Goal: Book appointment/travel/reservation

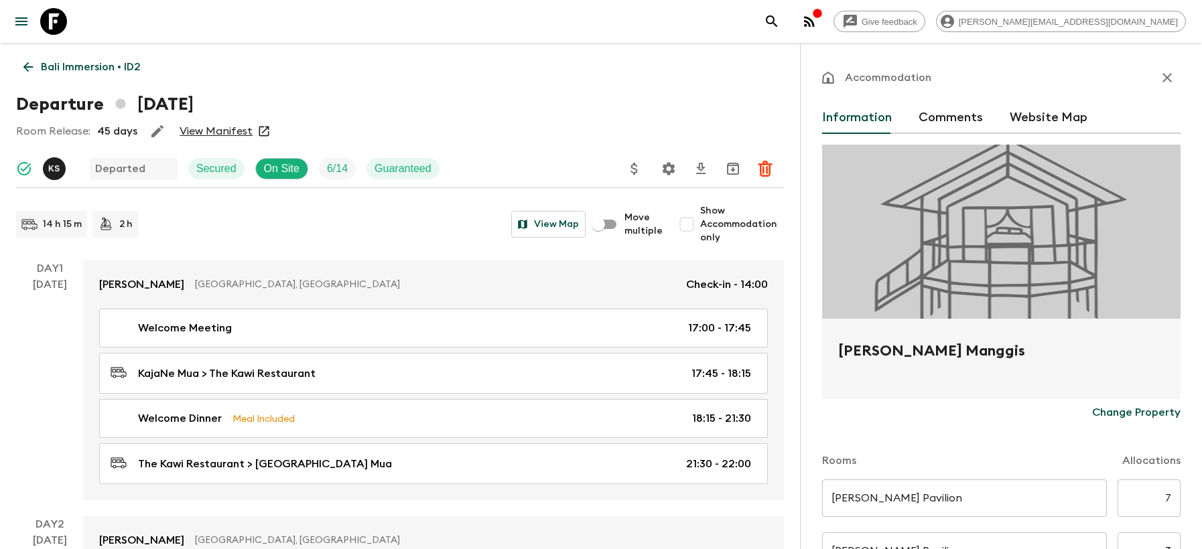
scroll to position [1758, 0]
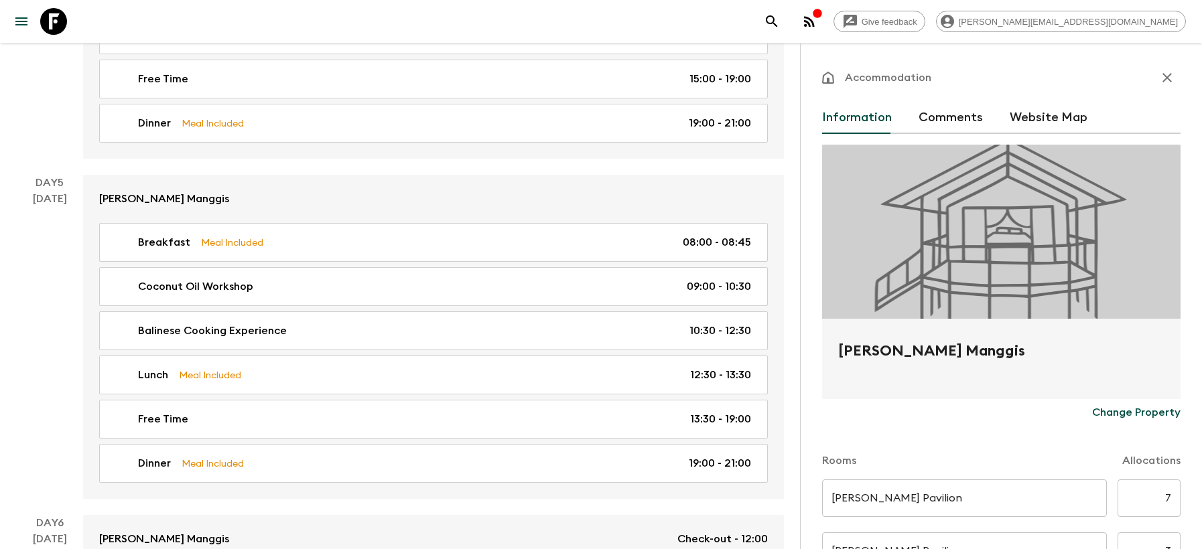
click at [48, 15] on icon at bounding box center [53, 21] width 27 height 27
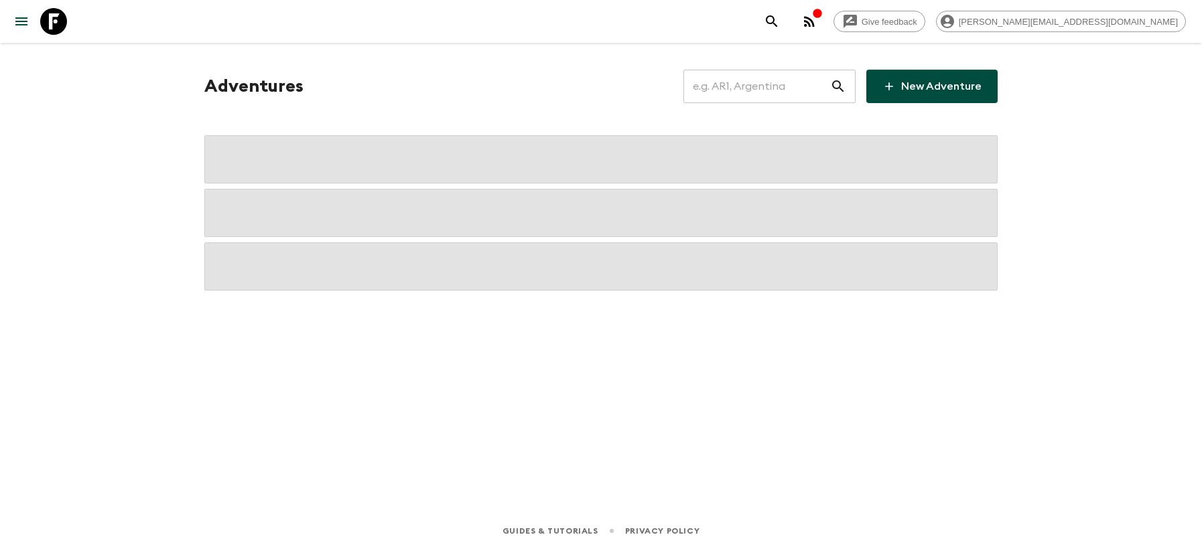
click at [736, 82] on input "text" at bounding box center [756, 87] width 147 height 38
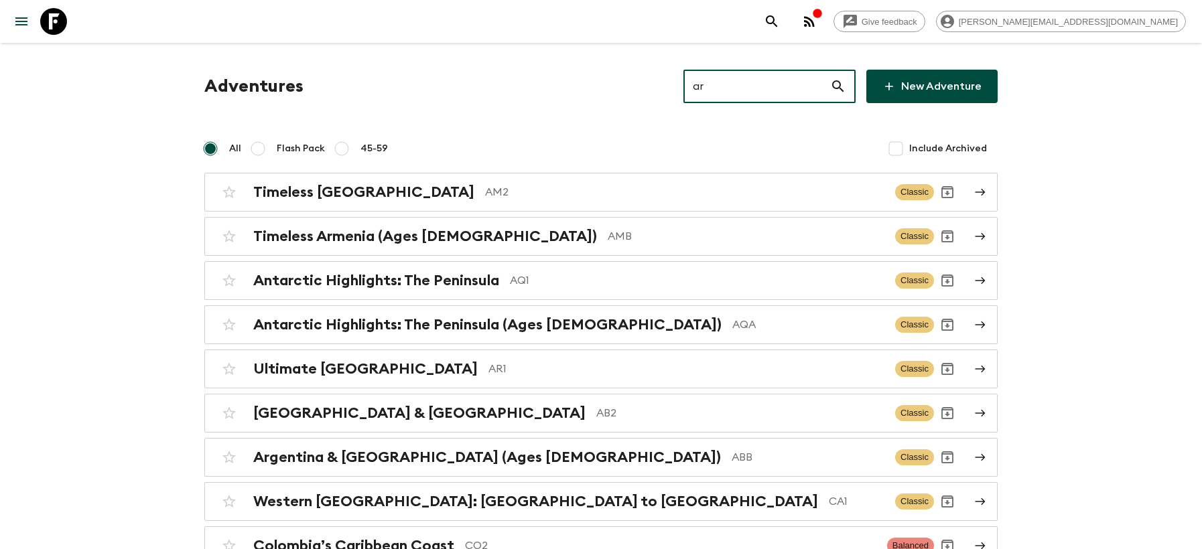
type input "ar1"
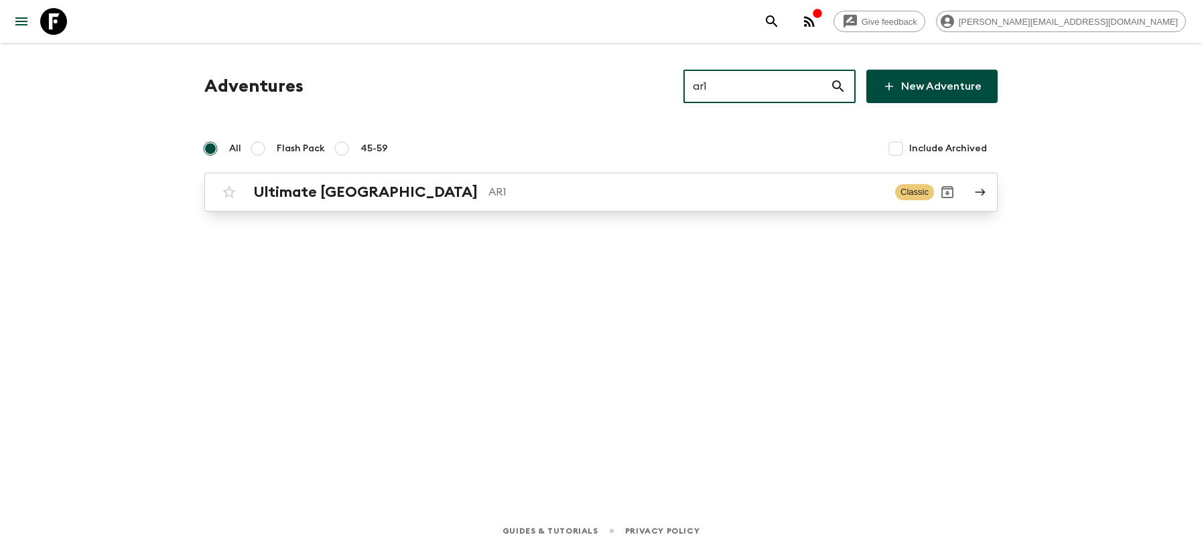
click at [361, 196] on h2 "Ultimate [GEOGRAPHIC_DATA]" at bounding box center [365, 192] width 224 height 17
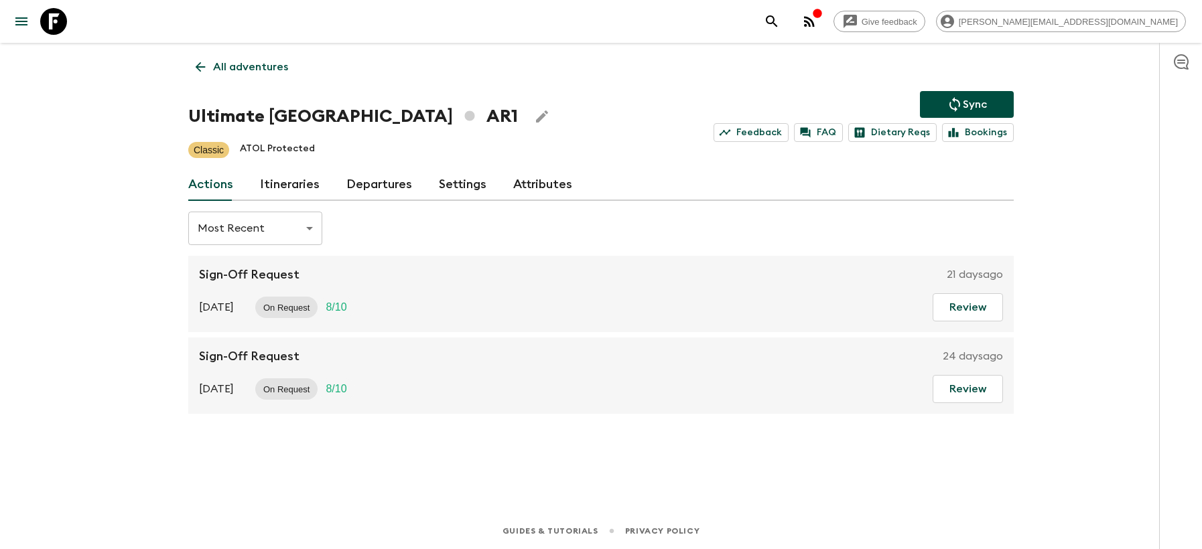
click at [368, 171] on link "Departures" at bounding box center [379, 185] width 66 height 32
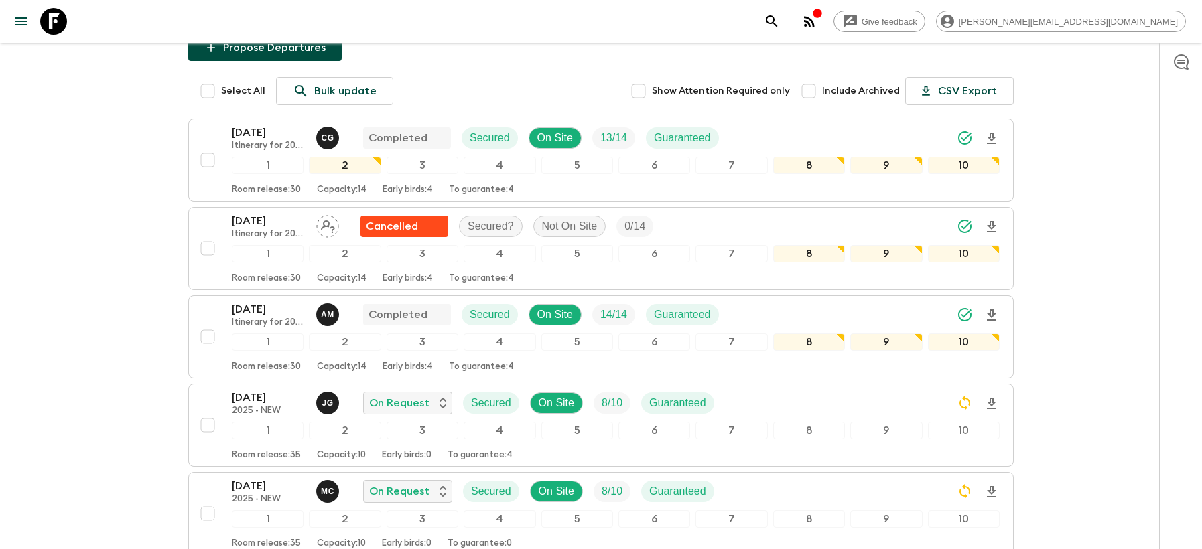
scroll to position [184, 0]
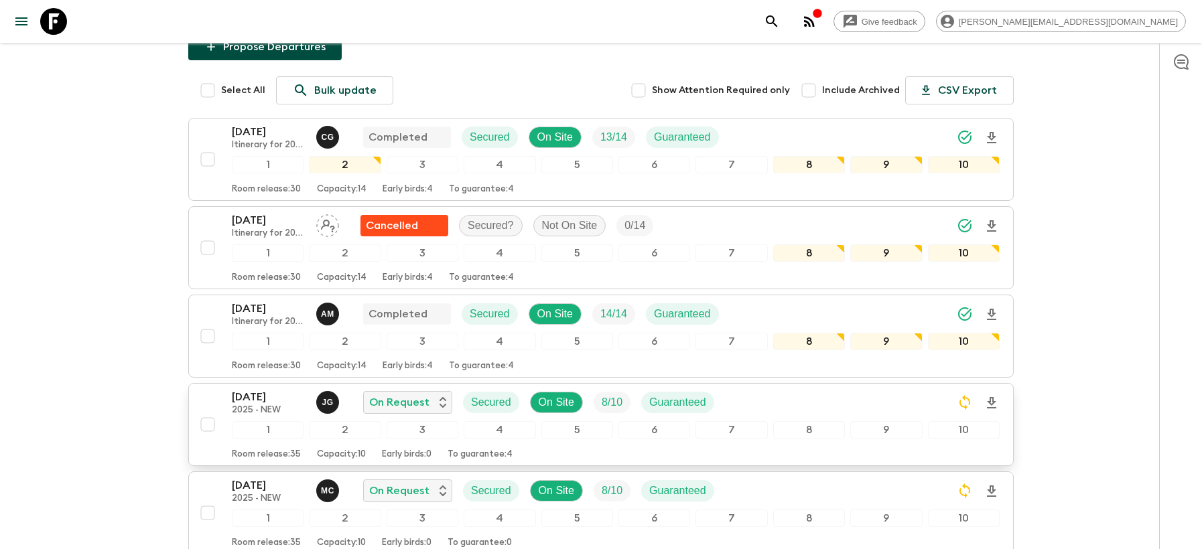
click at [255, 411] on p "2025 - NEW" at bounding box center [269, 410] width 74 height 11
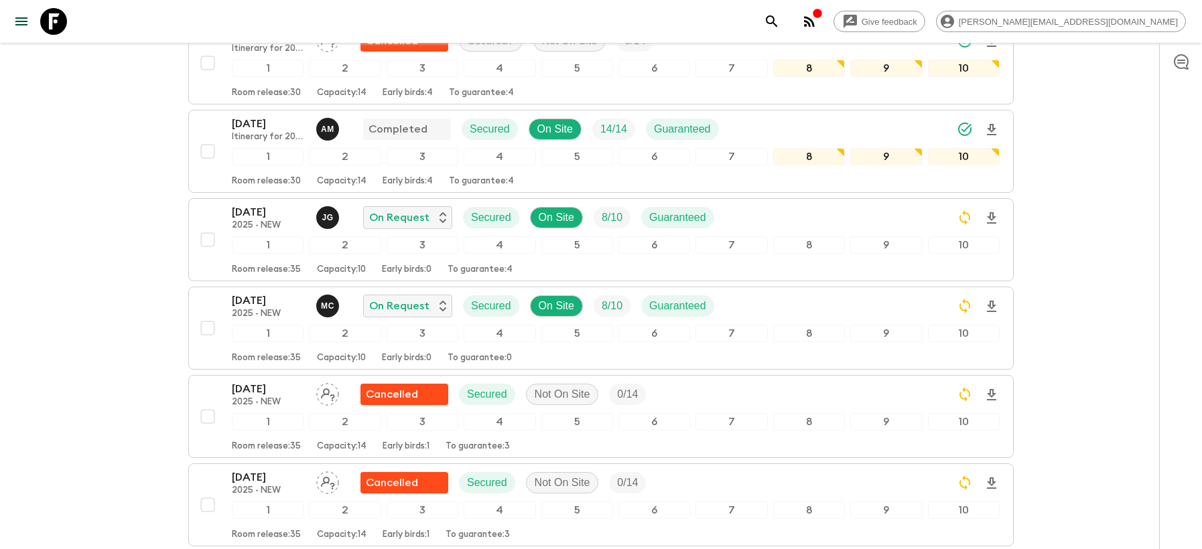
scroll to position [368, 0]
click at [587, 244] on div "5" at bounding box center [577, 245] width 72 height 17
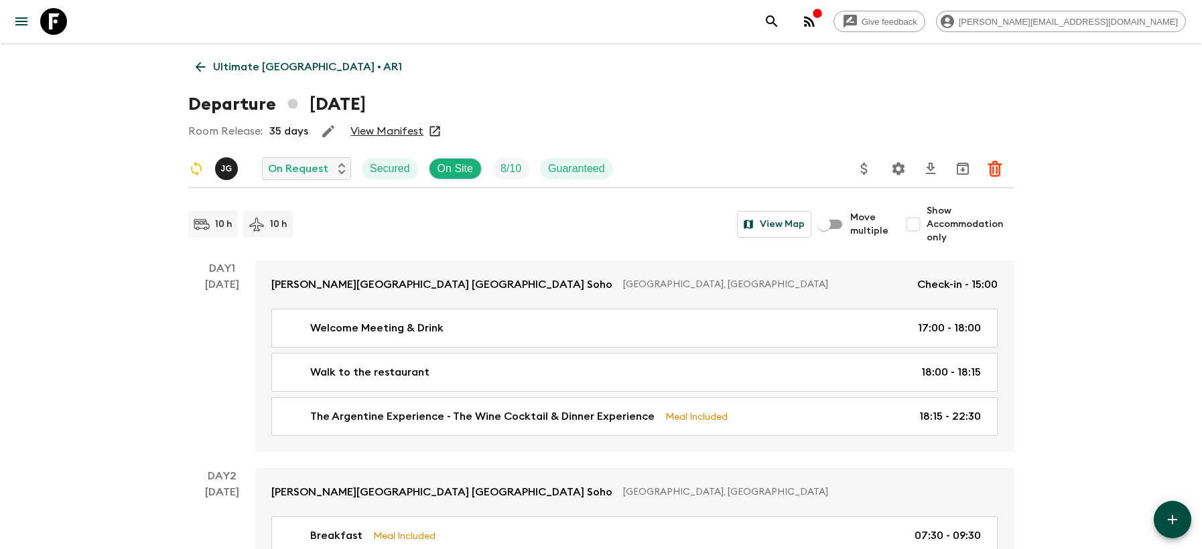
click at [203, 68] on icon at bounding box center [200, 67] width 15 height 15
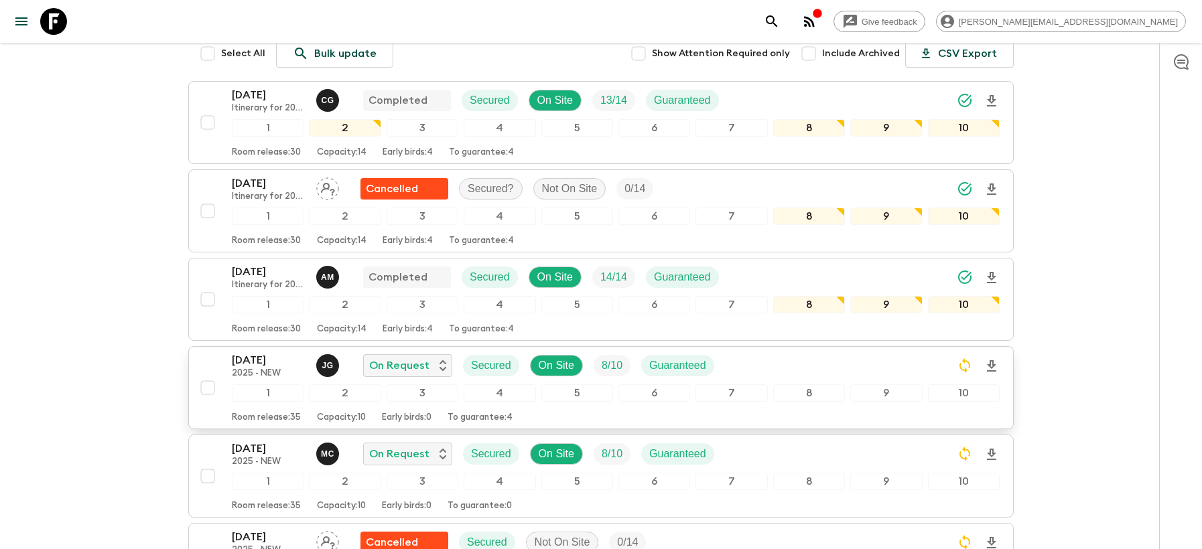
scroll to position [220, 0]
click at [253, 358] on p "[DATE]" at bounding box center [269, 361] width 74 height 16
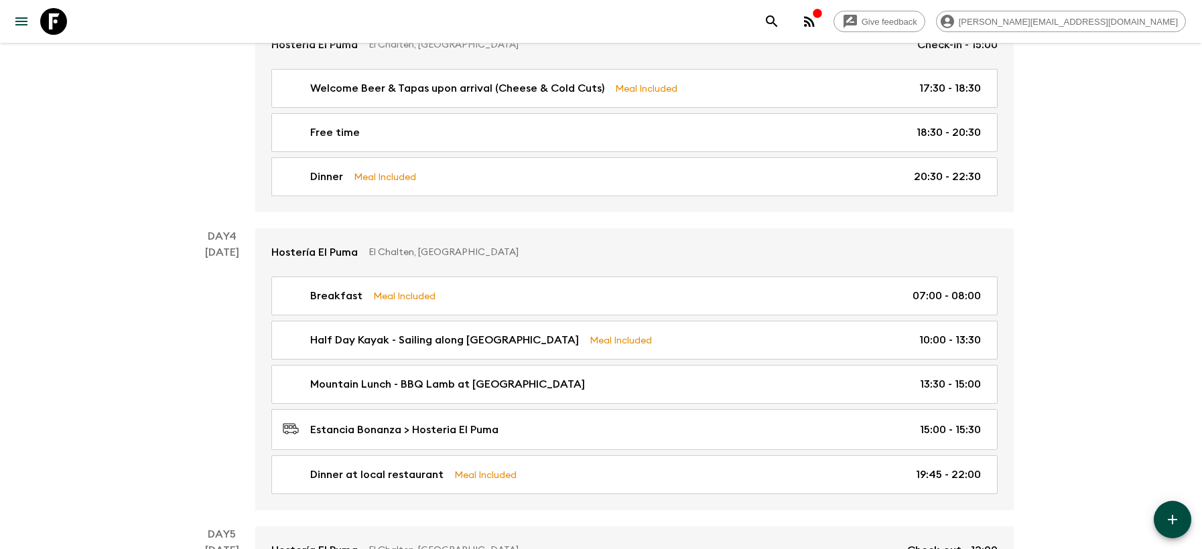
scroll to position [1208, 0]
